Goal: Task Accomplishment & Management: Manage account settings

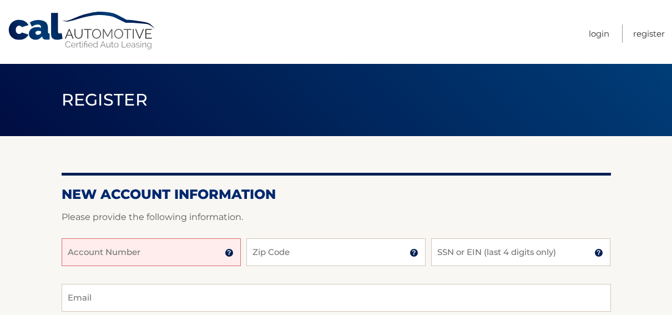
click at [171, 254] on input "Account Number" at bounding box center [151, 252] width 179 height 28
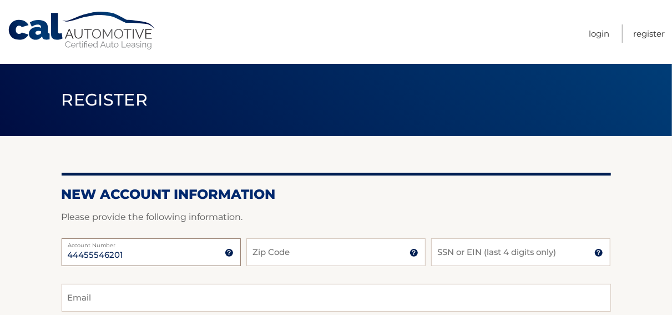
type input "44455546201"
click at [304, 253] on input "Zip Code" at bounding box center [335, 252] width 179 height 28
type input "10466"
click at [481, 241] on input "SSN or EIN (last 4 digits only)" at bounding box center [520, 252] width 179 height 28
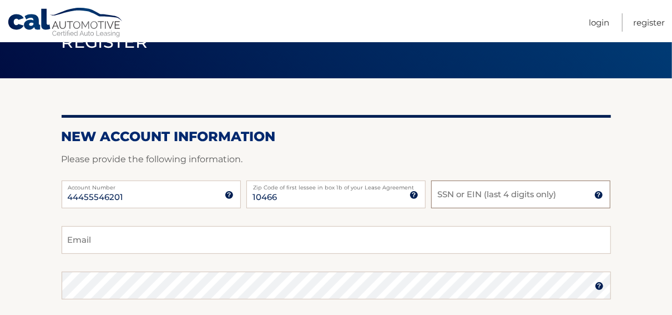
scroll to position [115, 0]
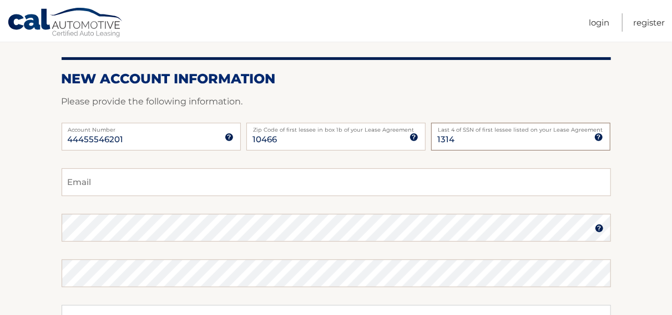
click at [469, 135] on input "1314" at bounding box center [520, 137] width 179 height 28
drag, startPoint x: 464, startPoint y: 138, endPoint x: 401, endPoint y: 146, distance: 63.8
click at [431, 146] on input "1314" at bounding box center [520, 137] width 179 height 28
type input "7"
type input "7935"
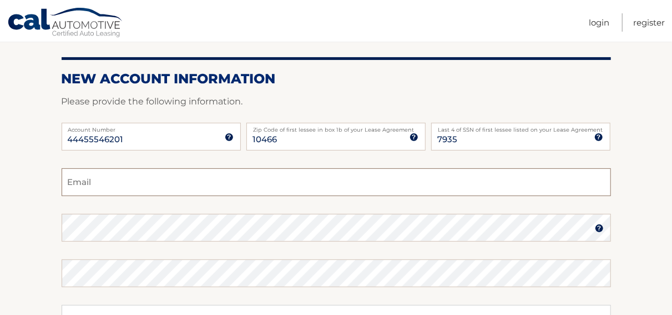
click at [227, 184] on input "Email" at bounding box center [336, 182] width 549 height 28
type input "r"
type input "romaldomartinez53@gmail.com"
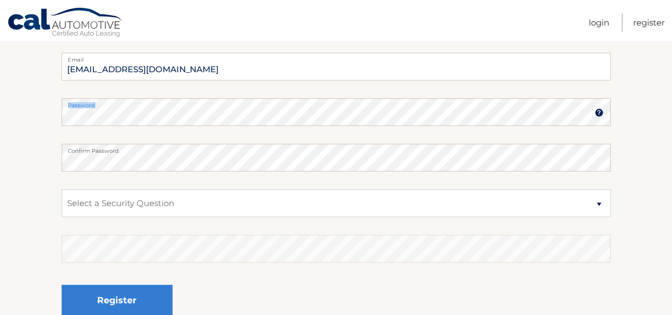
drag, startPoint x: 200, startPoint y: 103, endPoint x: -38, endPoint y: 104, distance: 238.1
select select "2"
click option "What is your mother’s maiden name?" at bounding box center [0, 0] width 0 height 0
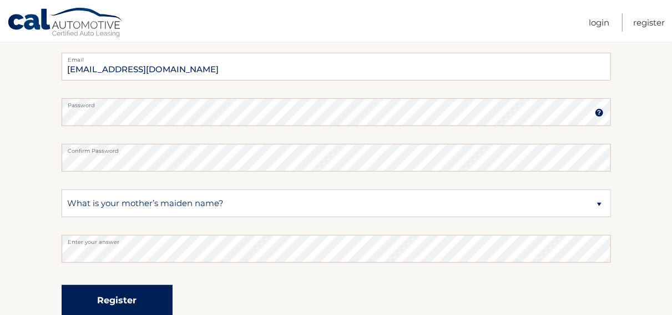
click at [125, 304] on button "Register" at bounding box center [117, 300] width 111 height 31
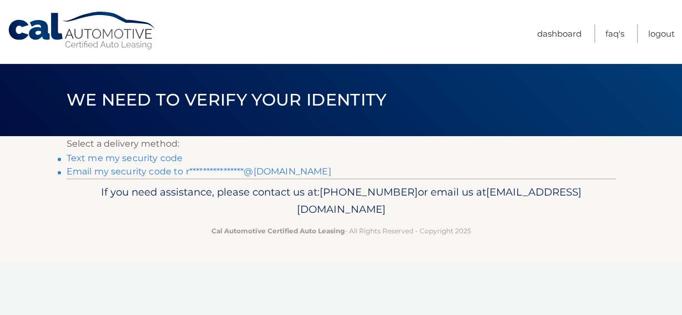
click at [132, 170] on link "**********" at bounding box center [199, 171] width 265 height 11
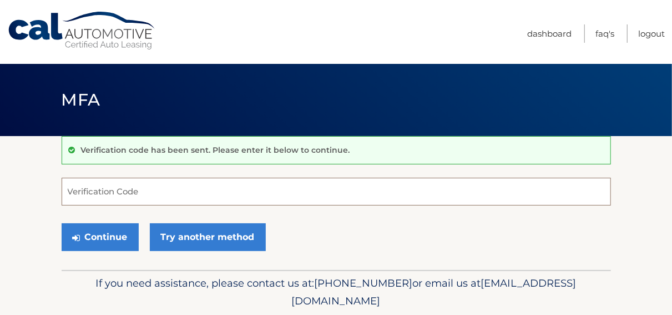
click at [118, 188] on input "Verification Code" at bounding box center [336, 192] width 549 height 28
click at [179, 191] on input "Verification Code" at bounding box center [336, 192] width 549 height 28
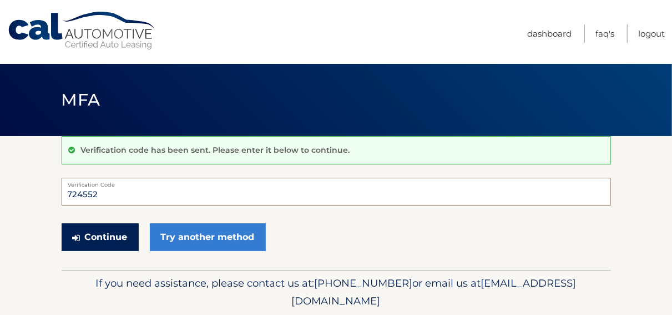
type input "724552"
click at [75, 236] on icon "submit" at bounding box center [77, 237] width 8 height 9
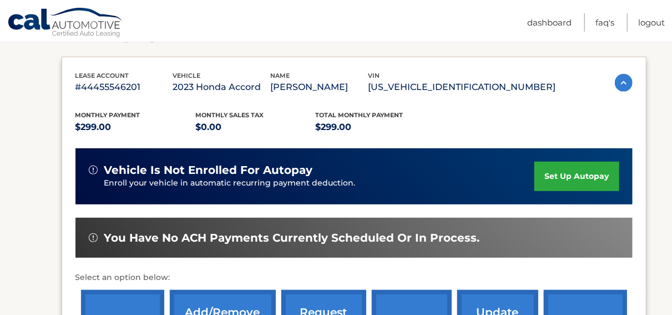
scroll to position [115, 0]
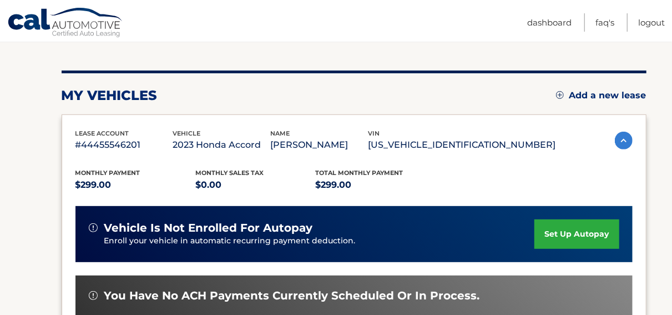
click at [548, 228] on link "set up autopay" at bounding box center [576, 233] width 84 height 29
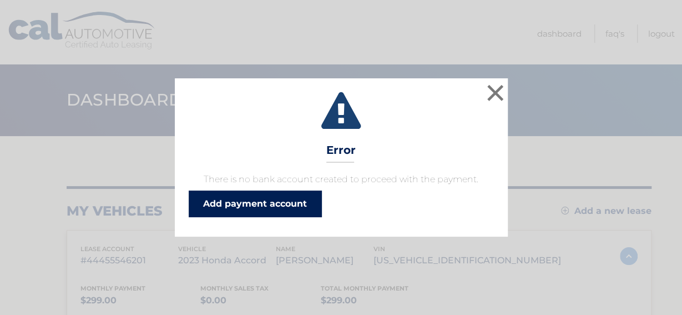
click at [266, 201] on link "Add payment account" at bounding box center [255, 203] width 133 height 27
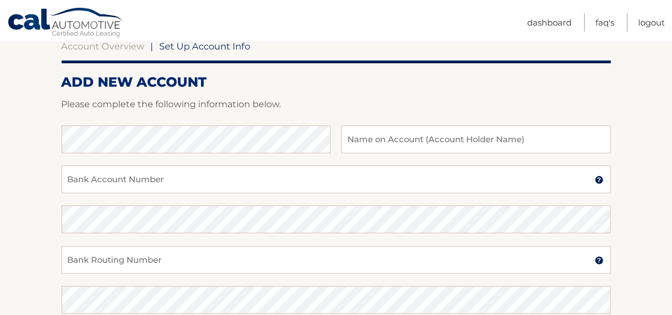
scroll to position [173, 0]
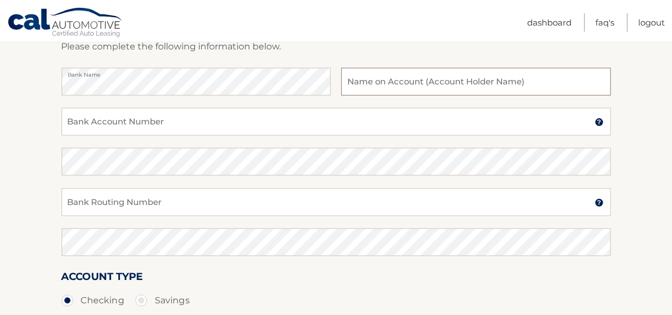
click at [426, 80] on input "text" at bounding box center [475, 82] width 269 height 28
type input "[PERSON_NAME]"
click at [236, 120] on input "Bank Account Number" at bounding box center [336, 122] width 549 height 28
click at [159, 120] on input "Bank Account Number" at bounding box center [336, 122] width 549 height 28
click at [150, 119] on input "Bank Account Number" at bounding box center [336, 122] width 549 height 28
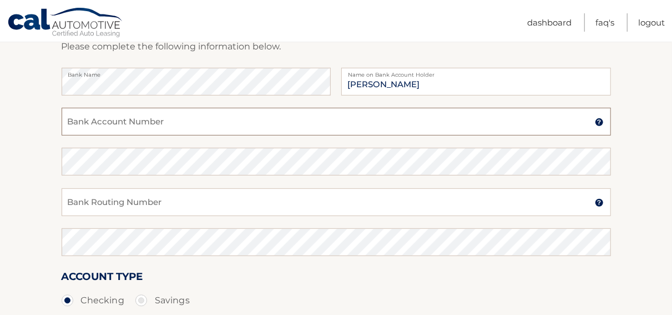
click at [127, 119] on input "Bank Account Number" at bounding box center [336, 122] width 549 height 28
click at [108, 205] on input "Bank Routing Number" at bounding box center [336, 202] width 549 height 28
click at [133, 204] on input "Bank Routing Number" at bounding box center [336, 202] width 549 height 28
type input "0"
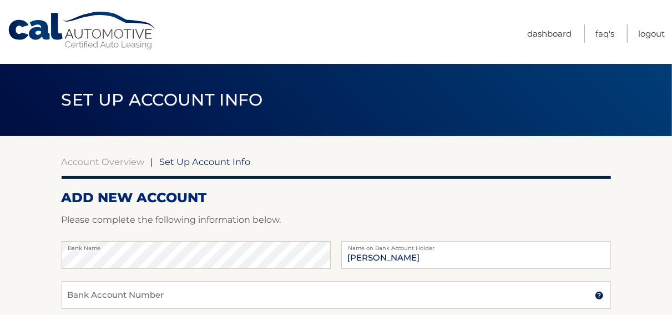
scroll to position [58, 0]
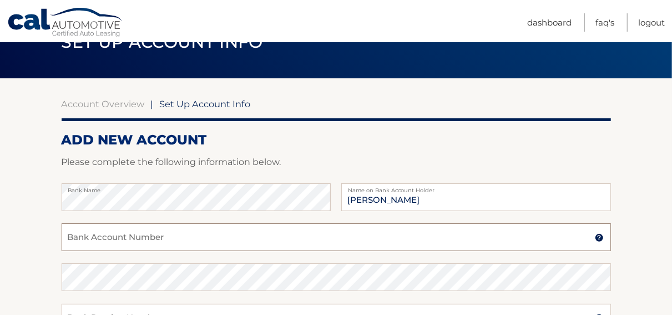
click at [116, 233] on input "Bank Account Number" at bounding box center [336, 237] width 549 height 28
type input "0691017966"
click at [185, 294] on div "Confirm Bank Account Number" at bounding box center [336, 283] width 549 height 40
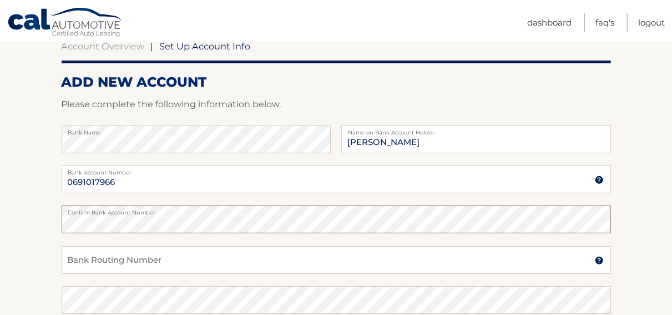
scroll to position [173, 0]
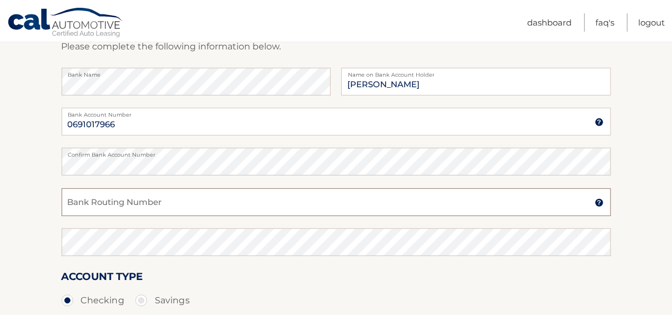
click at [130, 201] on input "Bank Routing Number" at bounding box center [336, 202] width 549 height 28
type input "021000021"
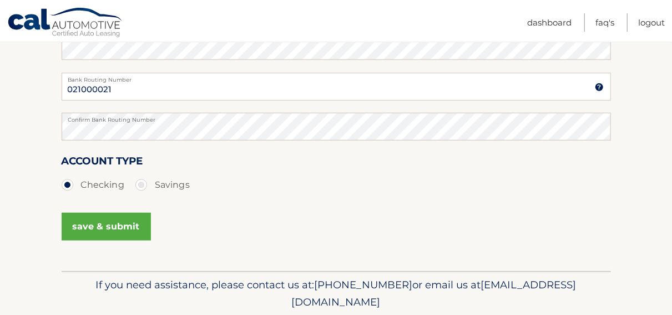
click at [107, 226] on button "save & submit" at bounding box center [106, 227] width 89 height 28
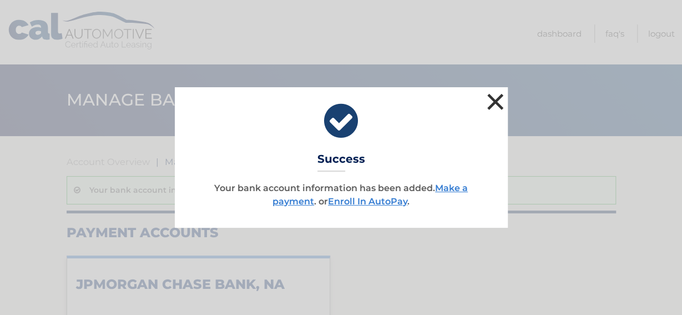
click at [497, 96] on button "×" at bounding box center [495, 101] width 22 height 22
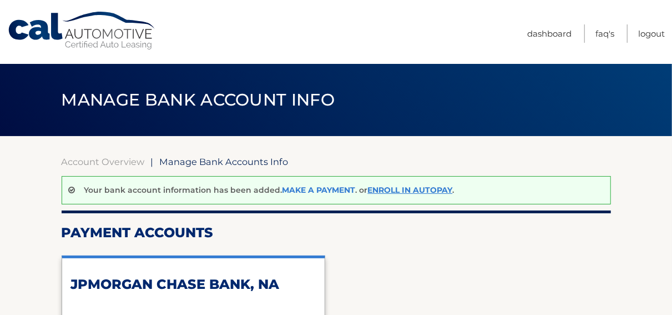
click at [322, 189] on link "Make a payment" at bounding box center [318, 190] width 73 height 10
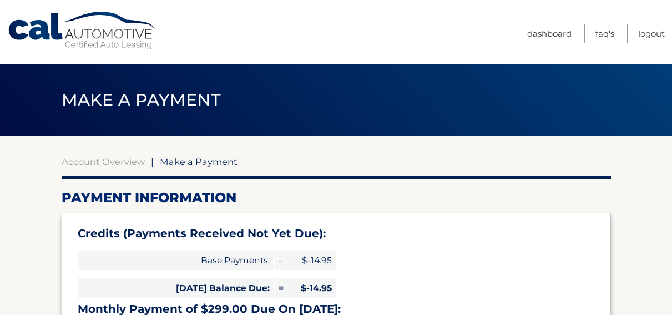
select select "ZGFhODc4NjctMWUxYS00YWVjLWE5ODMtYzhiZTk1ZTg5M2Q2"
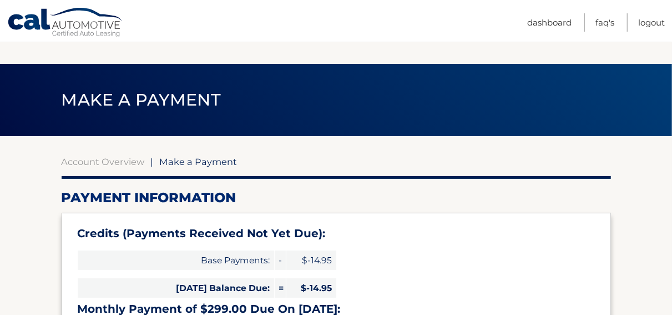
scroll to position [115, 0]
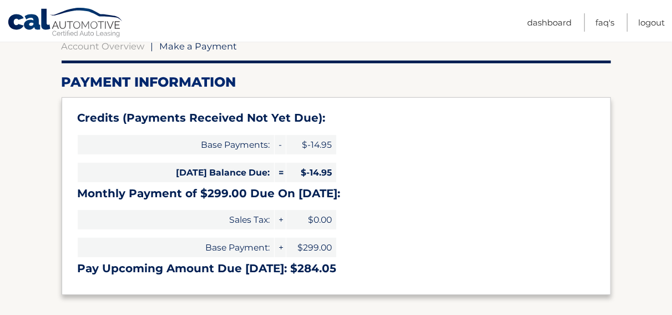
click at [458, 154] on div "Credits (Payments Received Not Yet Due): Base Payments: - $-14.95 [DATE] Balanc…" at bounding box center [336, 195] width 549 height 197
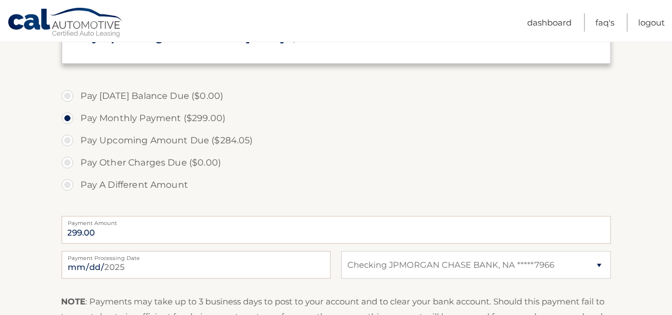
click at [68, 140] on label "Pay Upcoming Amount Due ($284.05)" at bounding box center [336, 140] width 549 height 22
click at [68, 140] on input "Pay Upcoming Amount Due ($284.05)" at bounding box center [71, 138] width 11 height 18
radio input "true"
type input "284.05"
click at [133, 269] on input "2025-09-11" at bounding box center [196, 265] width 269 height 28
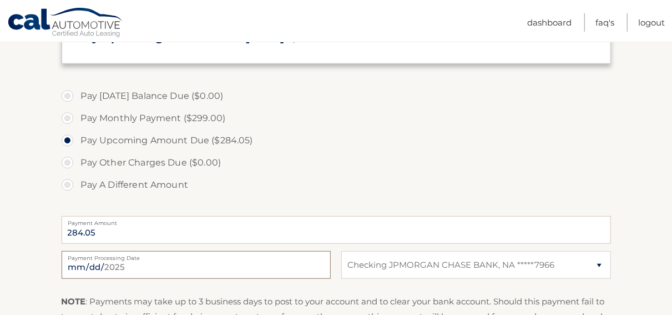
scroll to position [58, 0]
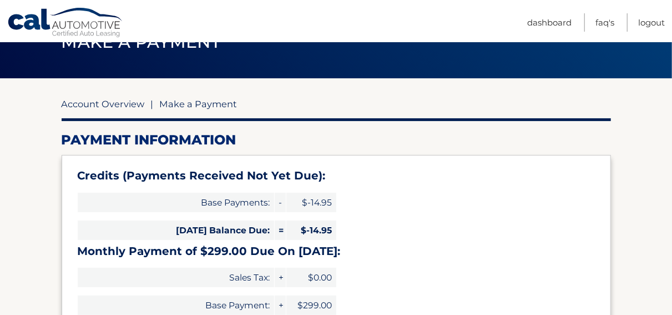
click at [121, 106] on link "Account Overview" at bounding box center [103, 103] width 83 height 11
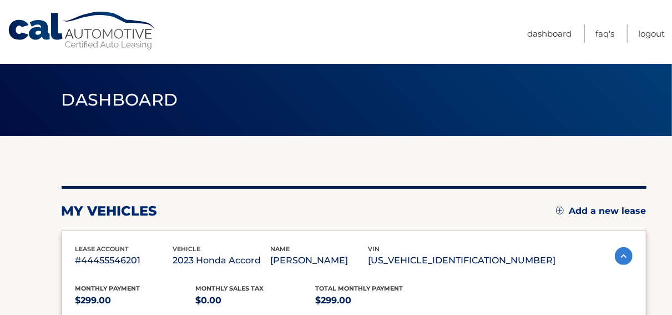
scroll to position [173, 0]
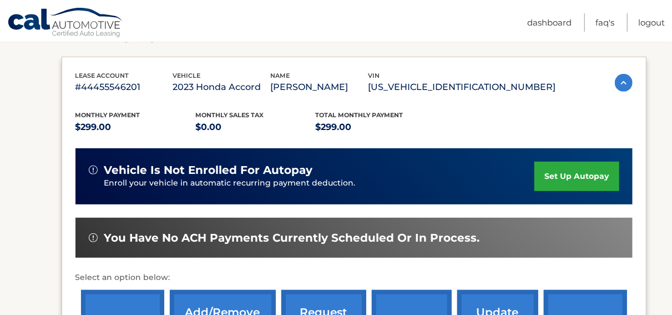
click at [542, 170] on link "set up autopay" at bounding box center [576, 175] width 84 height 29
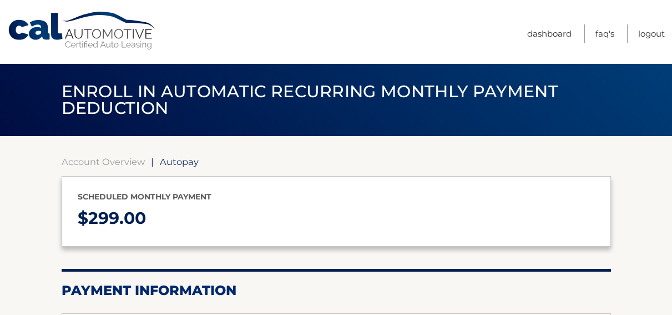
select select "ZGFhODc4NjctMWUxYS00YWVjLWE5ODMtYzhiZTk1ZTg5M2Q2"
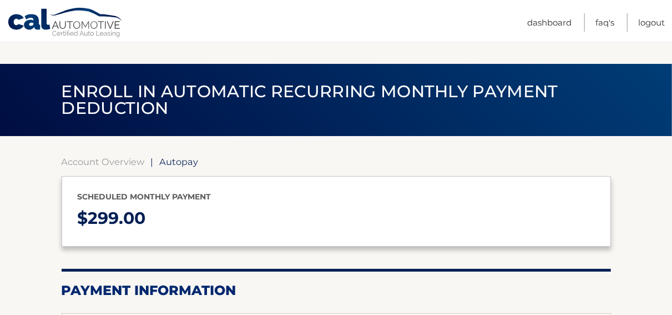
scroll to position [231, 0]
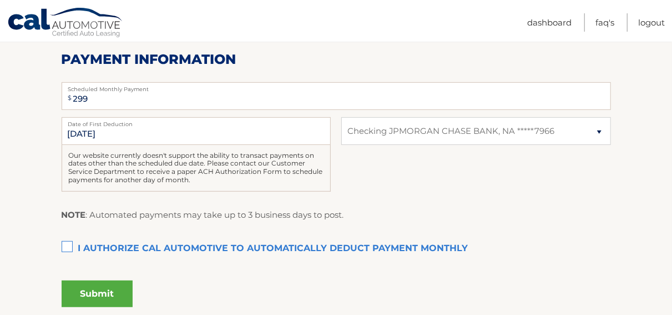
click at [64, 245] on label "I authorize cal automotive to automatically deduct payment monthly This checkbo…" at bounding box center [336, 249] width 549 height 22
click at [0, 0] on input "I authorize cal automotive to automatically deduct payment monthly This checkbo…" at bounding box center [0, 0] width 0 height 0
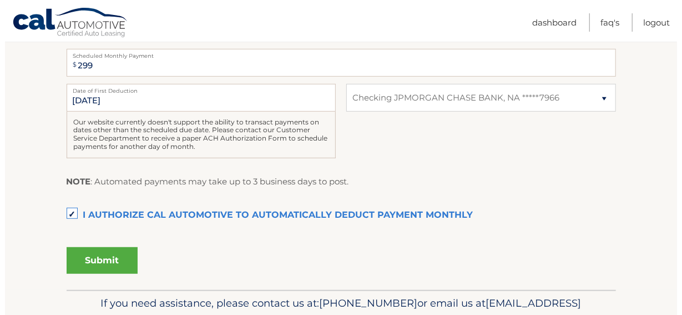
scroll to position [322, 0]
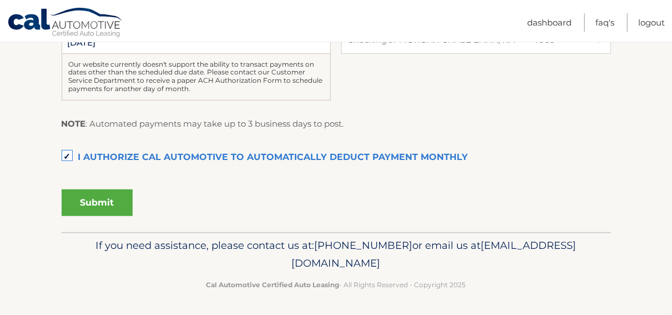
click at [98, 202] on button "Submit" at bounding box center [97, 202] width 71 height 27
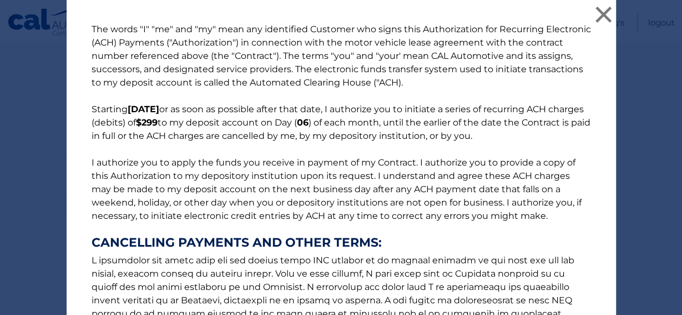
scroll to position [209, 0]
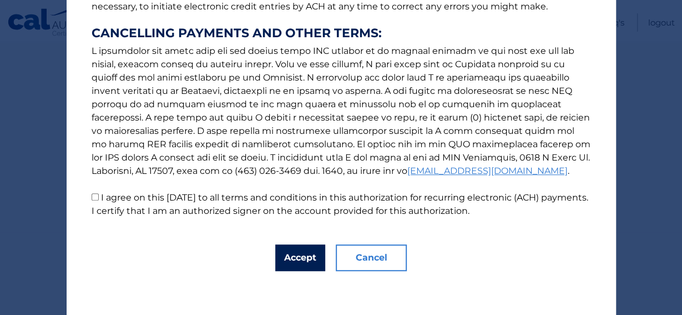
click at [284, 259] on button "Accept" at bounding box center [300, 257] width 50 height 27
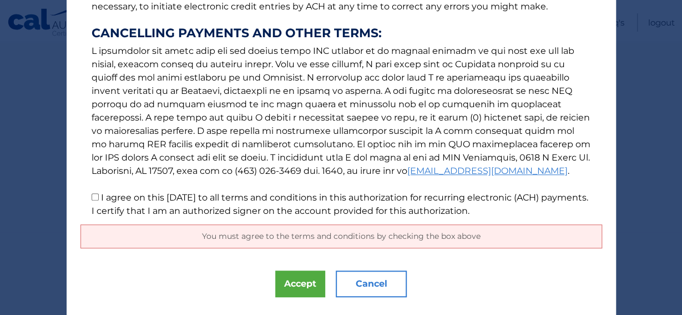
click at [92, 196] on input "I agree on this 09/11/2025 to all terms and conditions in this authorization fo…" at bounding box center [95, 196] width 7 height 7
checkbox input "true"
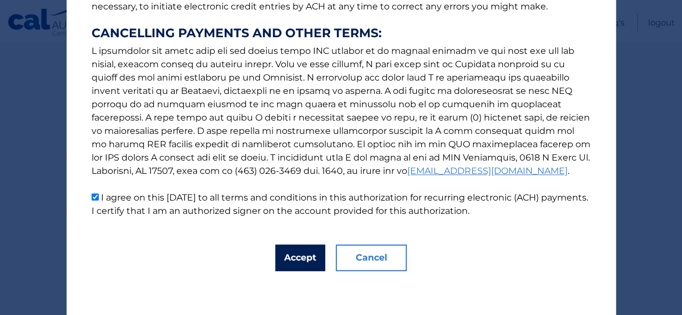
click at [299, 256] on button "Accept" at bounding box center [300, 257] width 50 height 27
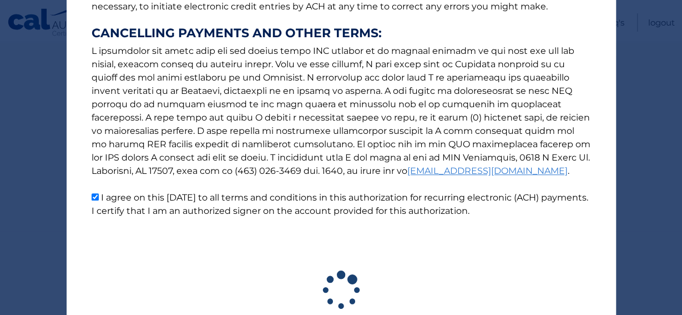
scroll to position [291, 0]
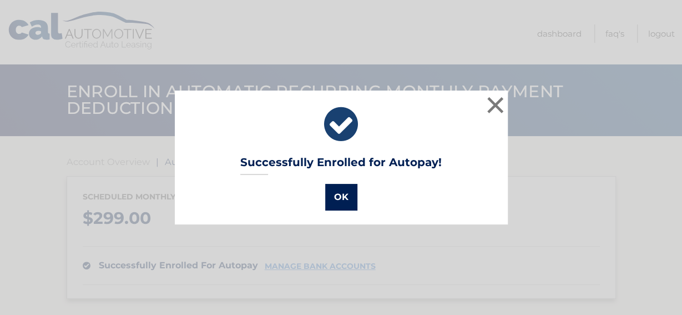
click at [336, 200] on button "OK" at bounding box center [341, 197] width 32 height 27
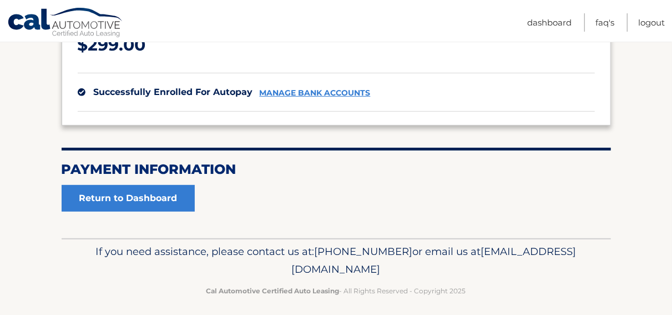
scroll to position [180, 0]
